Goal: Browse casually: Explore the website without a specific task or goal

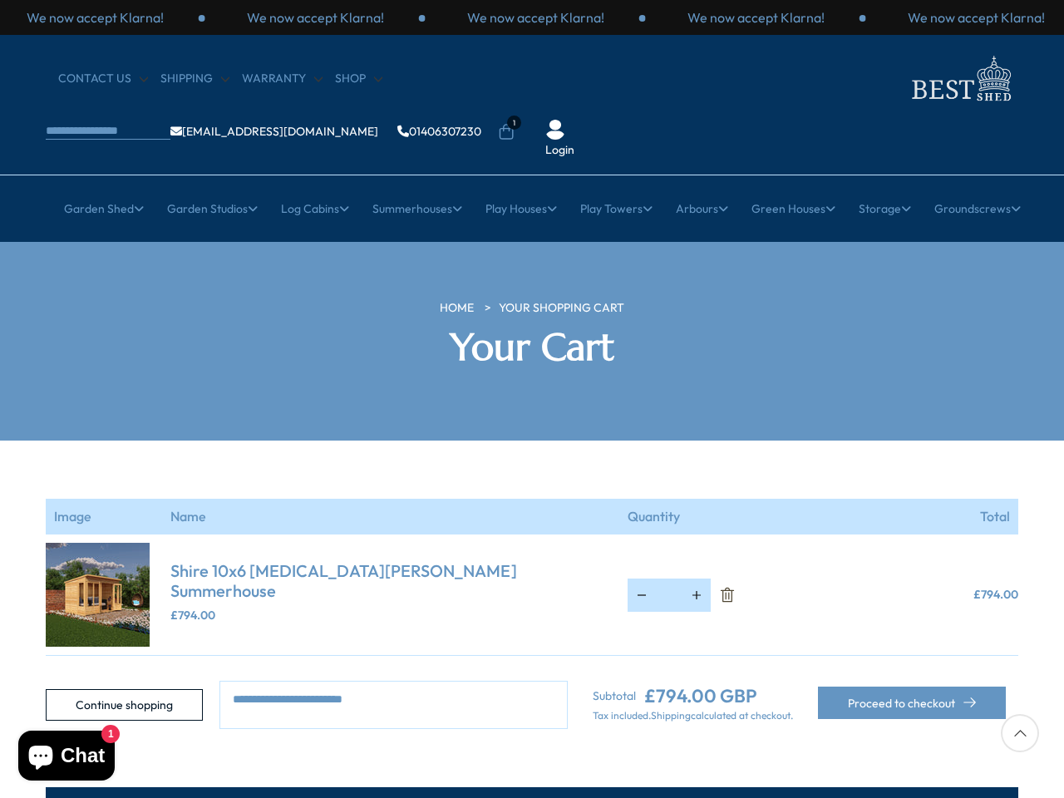
click at [532, 440] on section "Your cart is empty Continue shopping Image Name Quantity Total Shire 10x6 [MEDI…" at bounding box center [532, 584] width 1064 height 288
click at [532, 17] on p "We now accept Klarna!" at bounding box center [535, 17] width 137 height 18
click at [514, 112] on li "1" at bounding box center [506, 120] width 17 height 17
click at [94, 188] on link "Garden Shed" at bounding box center [104, 209] width 80 height 42
click at [204, 188] on link "Garden Studios" at bounding box center [212, 209] width 91 height 42
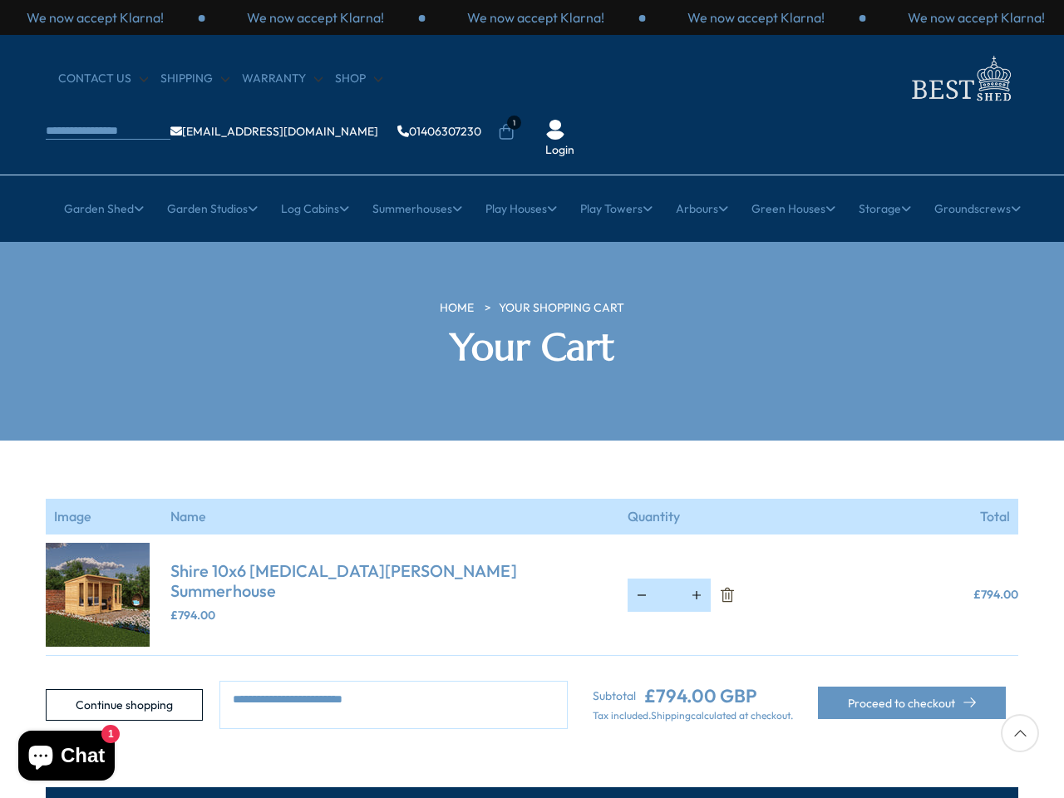
click at [309, 188] on link "Log Cabins" at bounding box center [315, 209] width 68 height 42
click at [414, 188] on link "Summerhouses" at bounding box center [417, 209] width 90 height 42
click at [520, 188] on link "Play Houses" at bounding box center [520, 209] width 71 height 42
click at [618, 188] on link "Play Towers" at bounding box center [616, 209] width 72 height 42
click at [706, 188] on link "Arbours" at bounding box center [702, 209] width 52 height 42
